Goal: Task Accomplishment & Management: Complete application form

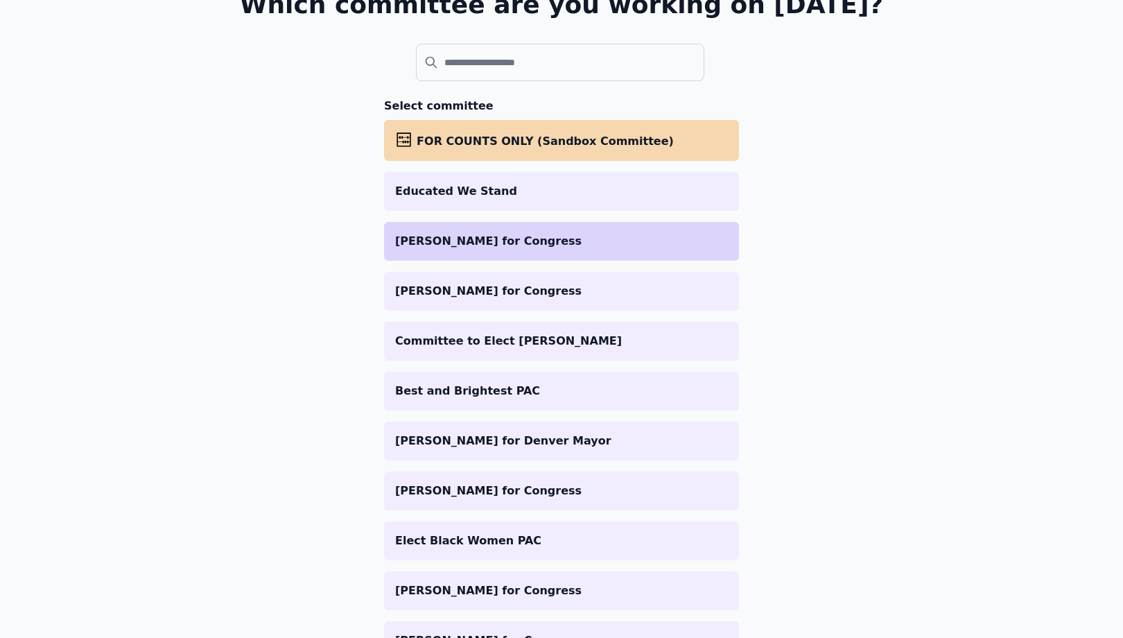
scroll to position [136, 0]
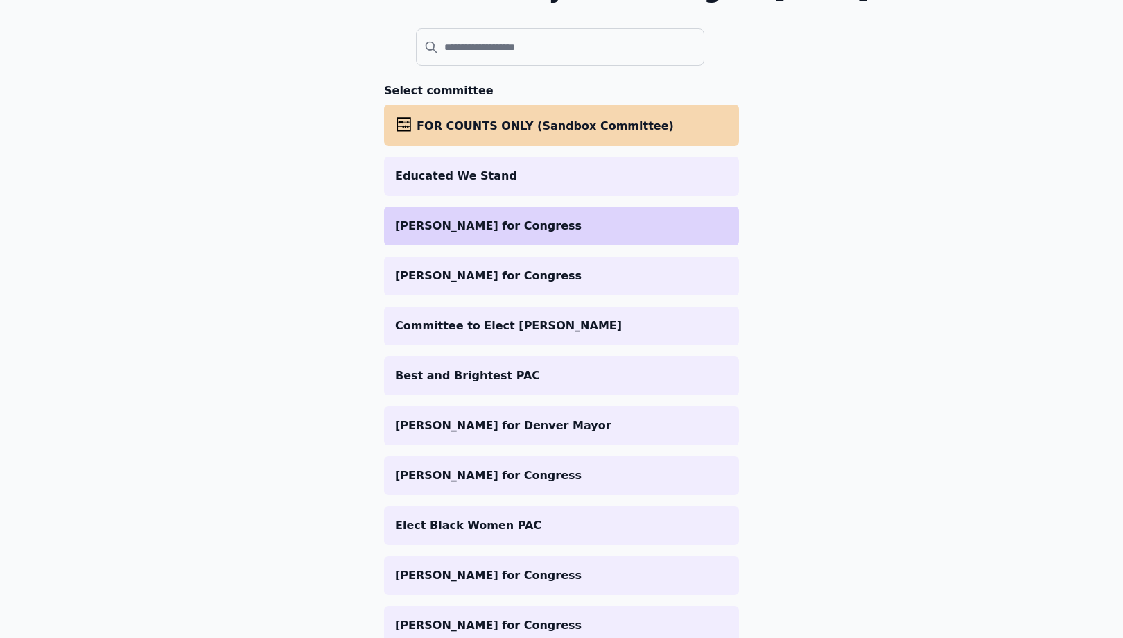
click at [484, 229] on p "[PERSON_NAME] for Congress" at bounding box center [561, 226] width 333 height 17
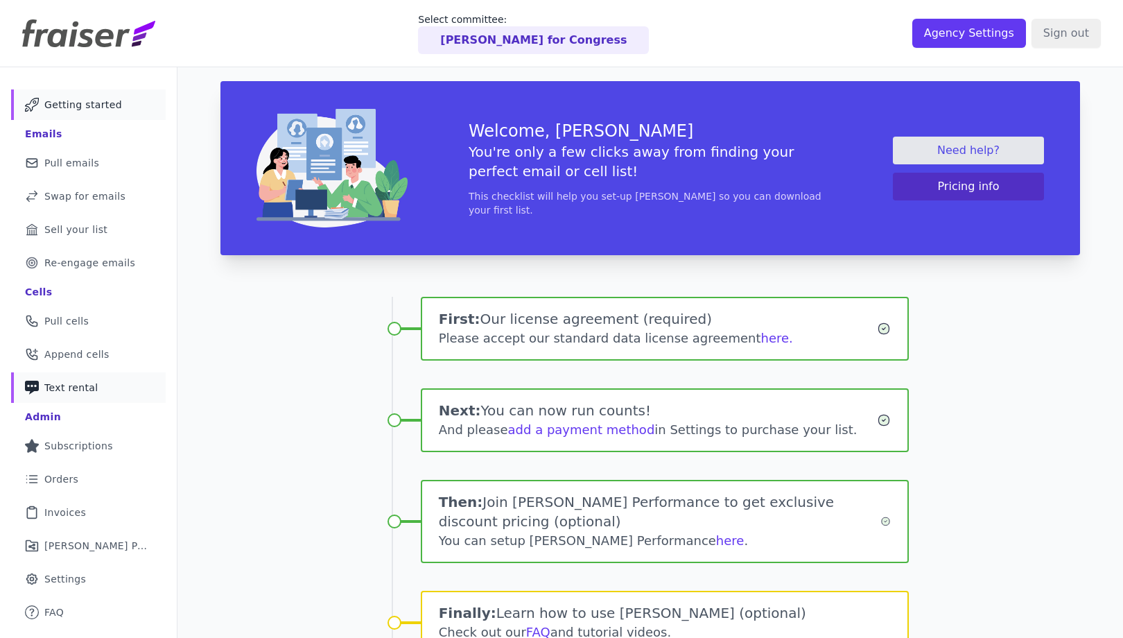
click at [85, 395] on link "Phone Icon with a plus sign Outline of a phone with a plus sign Text rental" at bounding box center [88, 387] width 155 height 30
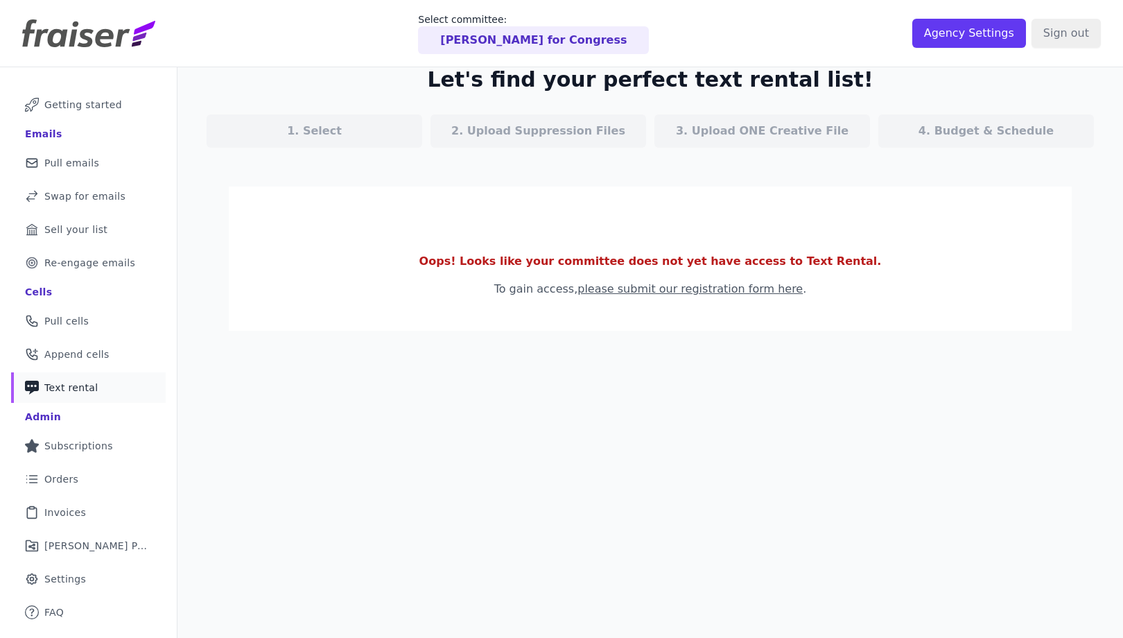
click at [654, 291] on link "please submit our registration form here" at bounding box center [689, 288] width 225 height 13
